Goal: Information Seeking & Learning: Learn about a topic

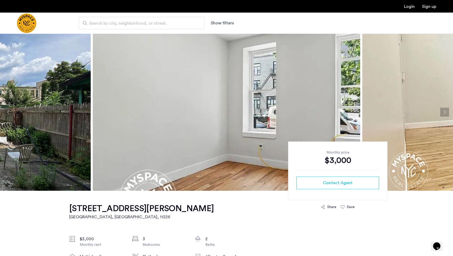
click at [162, 148] on img at bounding box center [226, 112] width 267 height 157
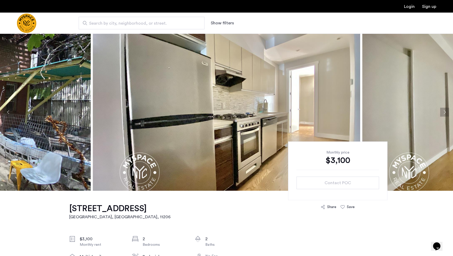
click at [221, 125] on img at bounding box center [226, 112] width 267 height 157
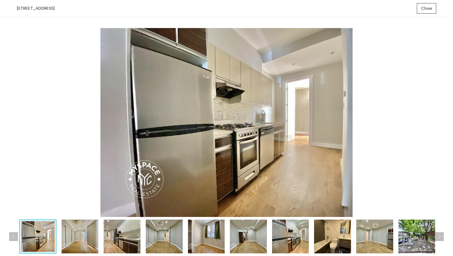
click at [431, 10] on span "Close" at bounding box center [426, 8] width 11 height 6
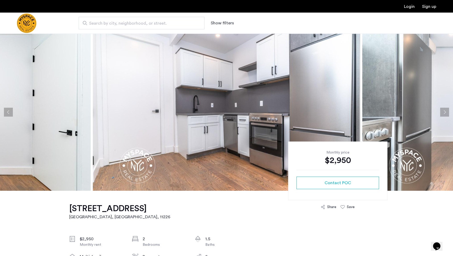
scroll to position [0, 0]
click at [203, 165] on img at bounding box center [226, 112] width 267 height 157
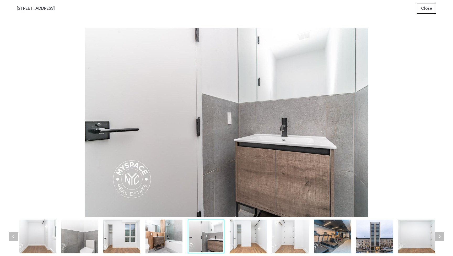
click at [432, 17] on div "prev next prev next" at bounding box center [226, 136] width 453 height 239
click at [432, 13] on button "Close" at bounding box center [426, 8] width 19 height 10
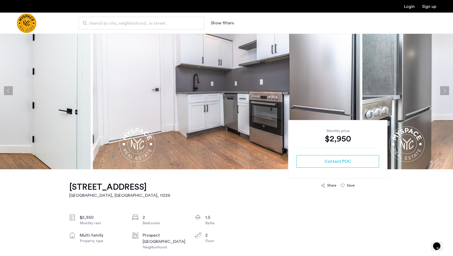
scroll to position [8, 0]
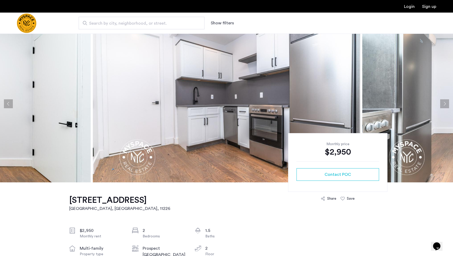
click at [170, 203] on h1 "1365 Nostrand Ave., Prospect Lefferts Gardens, Brooklyn, NY, 11226, Unit 2A" at bounding box center [119, 200] width 101 height 10
click at [36, 20] on img "Cazamio Logo" at bounding box center [27, 23] width 20 height 20
